Goal: Task Accomplishment & Management: Use online tool/utility

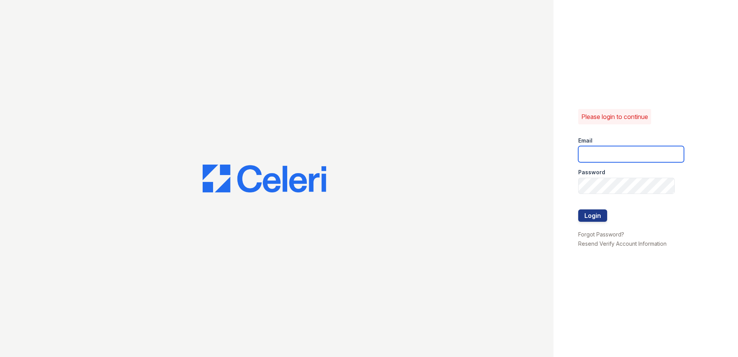
type input "[EMAIL_ADDRESS][DOMAIN_NAME]"
click at [597, 222] on div at bounding box center [631, 226] width 106 height 8
click at [597, 220] on button "Login" at bounding box center [592, 215] width 29 height 12
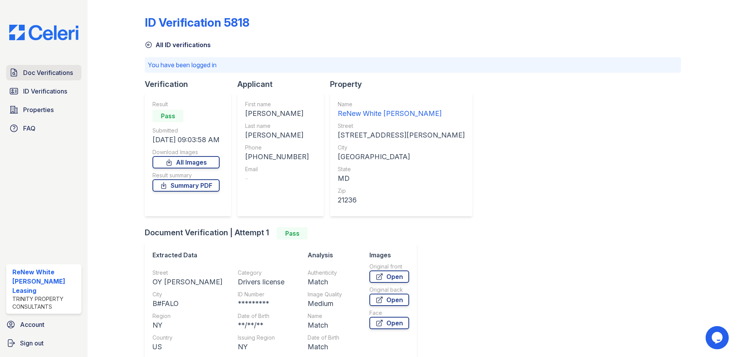
click at [32, 76] on span "Doc Verifications" at bounding box center [48, 72] width 50 height 9
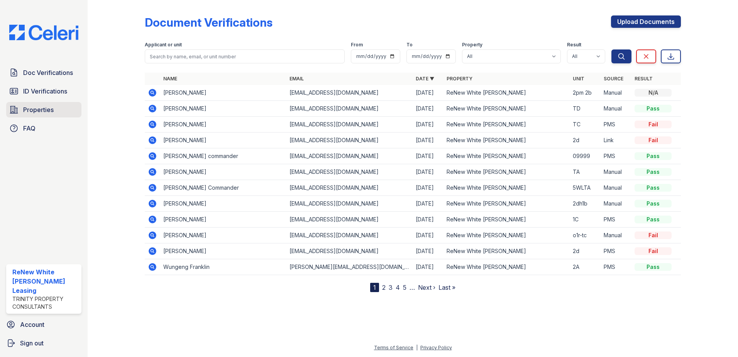
click at [38, 113] on span "Properties" at bounding box center [38, 109] width 31 height 9
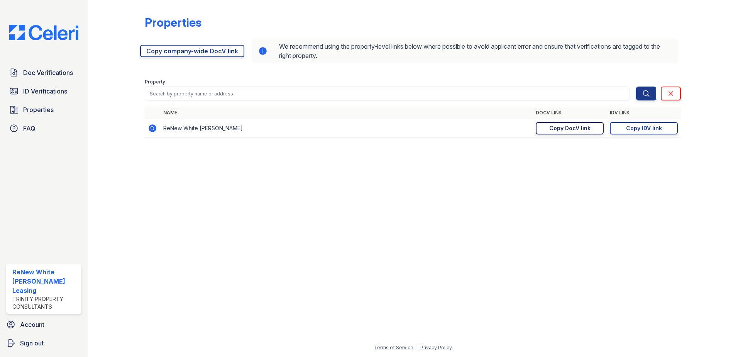
click at [563, 131] on div "Copy DocV link" at bounding box center [569, 128] width 41 height 8
click at [32, 77] on span "Doc Verifications" at bounding box center [48, 72] width 50 height 9
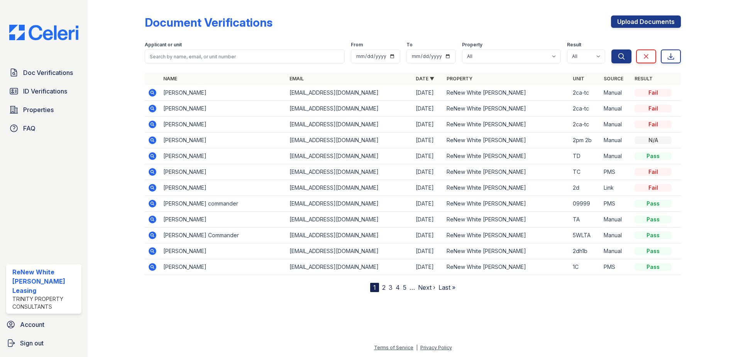
click at [150, 88] on icon at bounding box center [152, 92] width 9 height 9
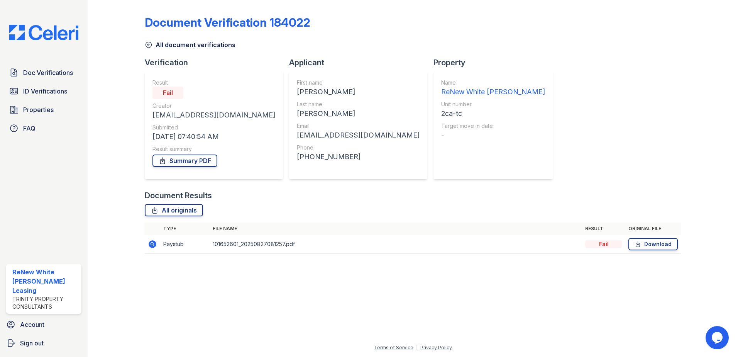
click at [153, 246] on icon at bounding box center [153, 244] width 8 height 8
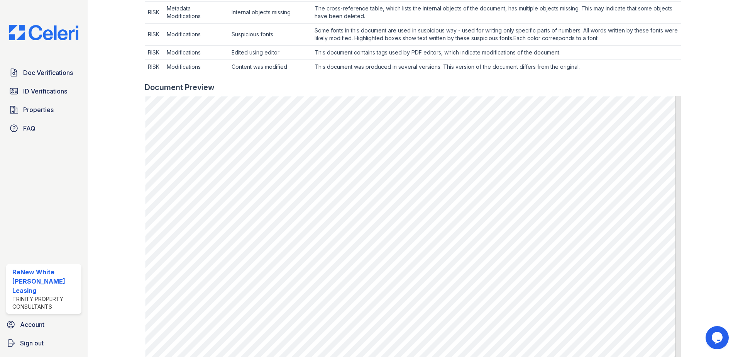
scroll to position [502, 0]
